Goal: Information Seeking & Learning: Find specific fact

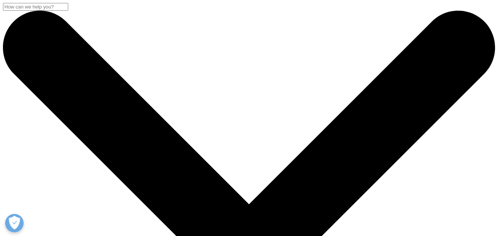
click at [68, 11] on input "Search" at bounding box center [35, 7] width 65 height 8
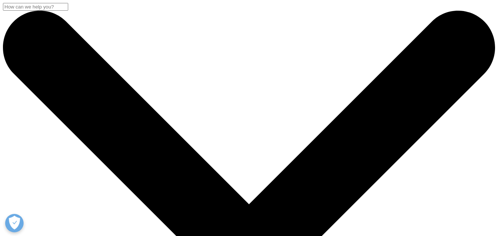
paste input "Shahid"
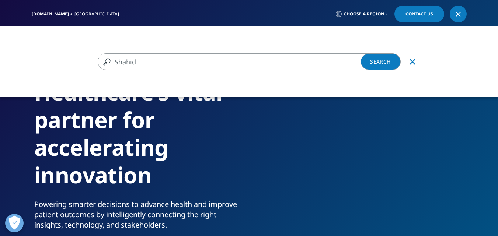
type input "Shahid"
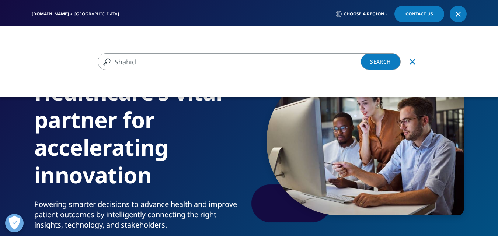
click at [374, 64] on link "Search Loading" at bounding box center [381, 61] width 40 height 17
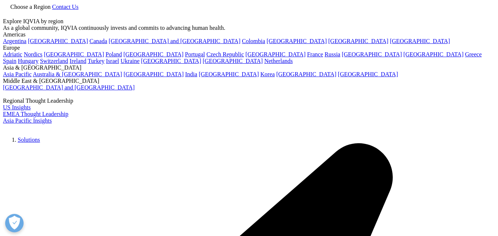
type input "Shahid"
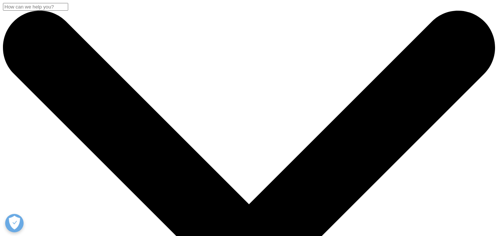
scroll to position [148, 0]
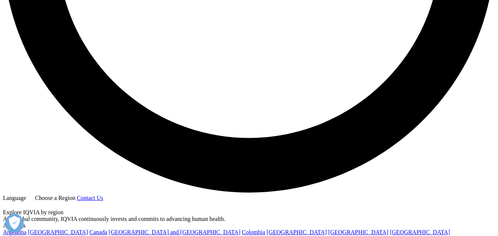
scroll to position [1300, 0]
